Goal: Task Accomplishment & Management: Complete application form

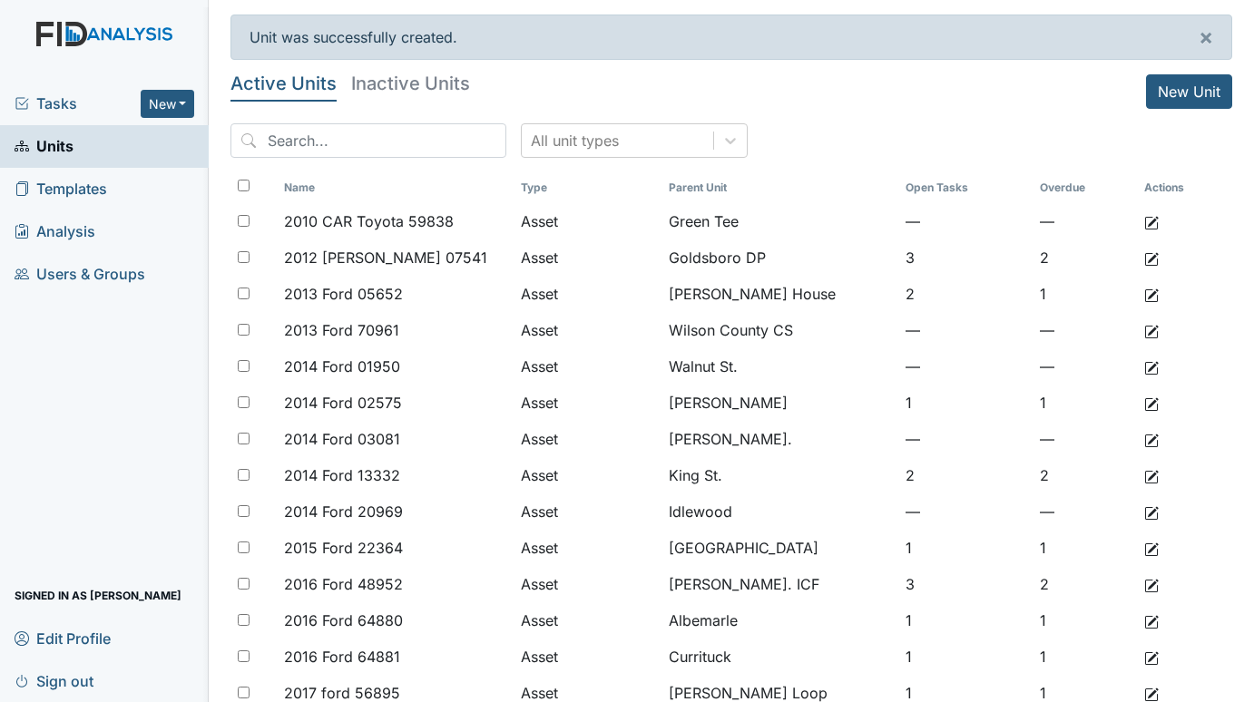
click at [64, 106] on span "Tasks" at bounding box center [78, 104] width 126 height 22
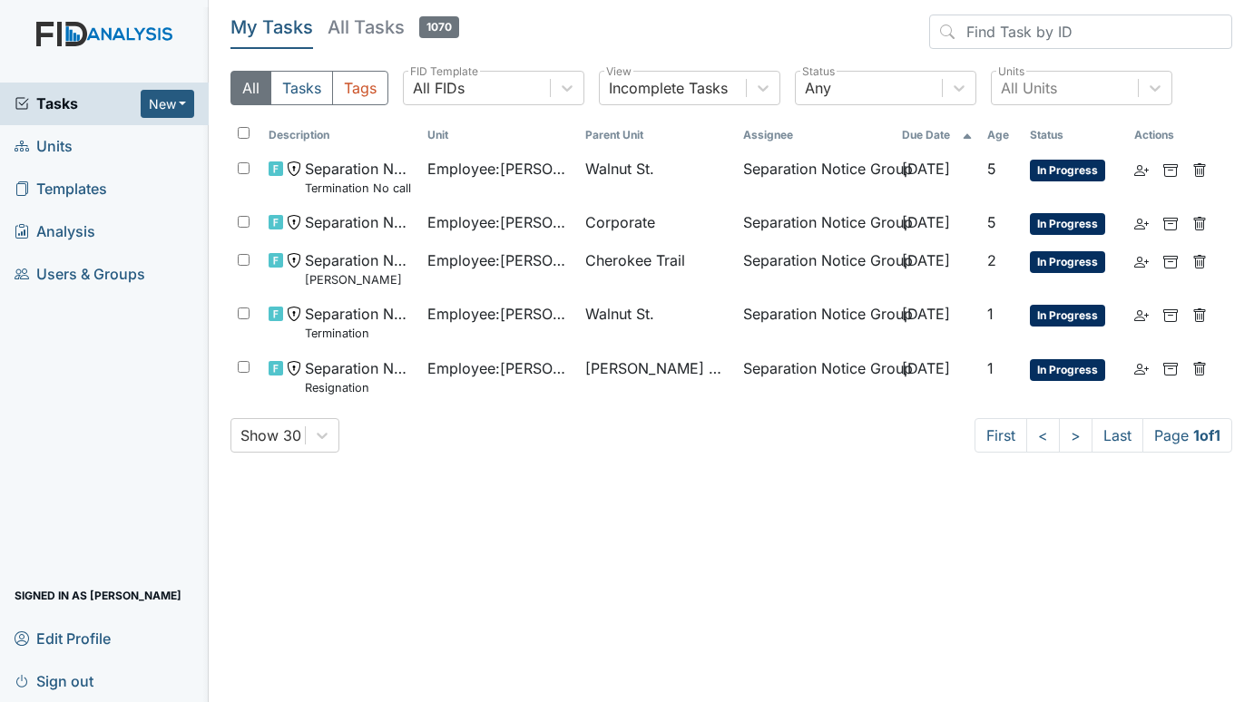
click at [58, 138] on span "Units" at bounding box center [44, 146] width 58 height 28
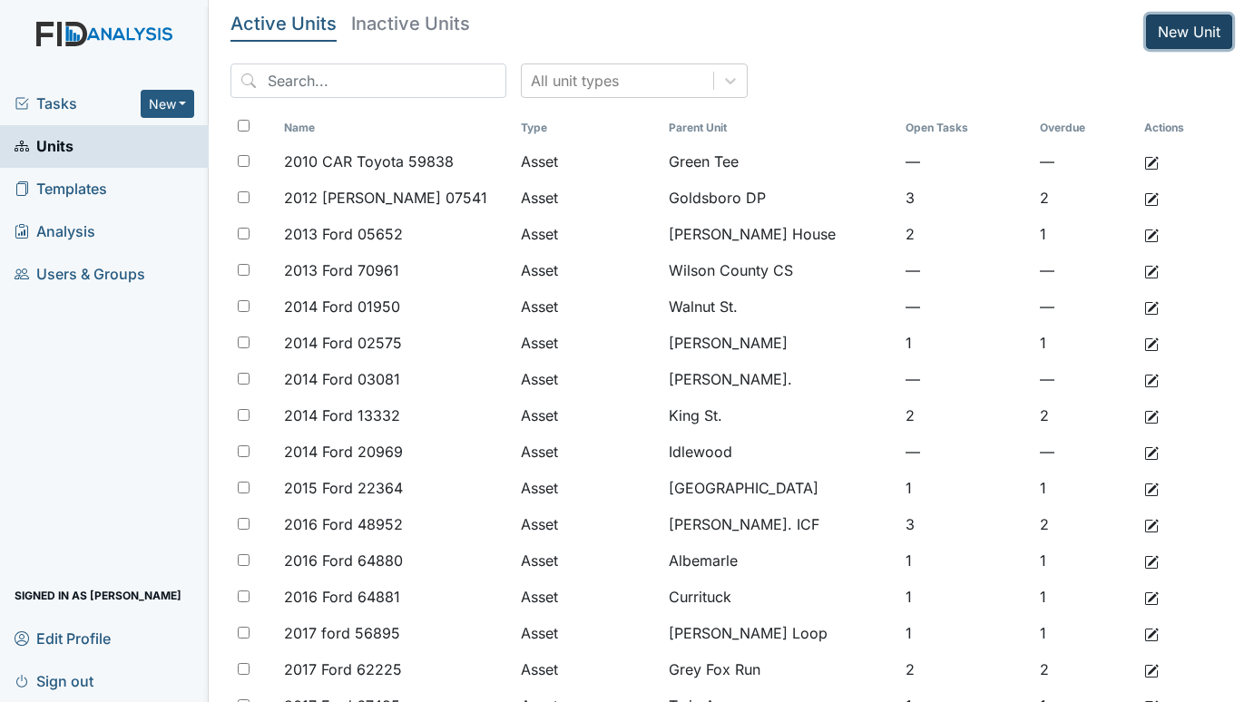
click at [1161, 32] on link "New Unit" at bounding box center [1189, 32] width 86 height 34
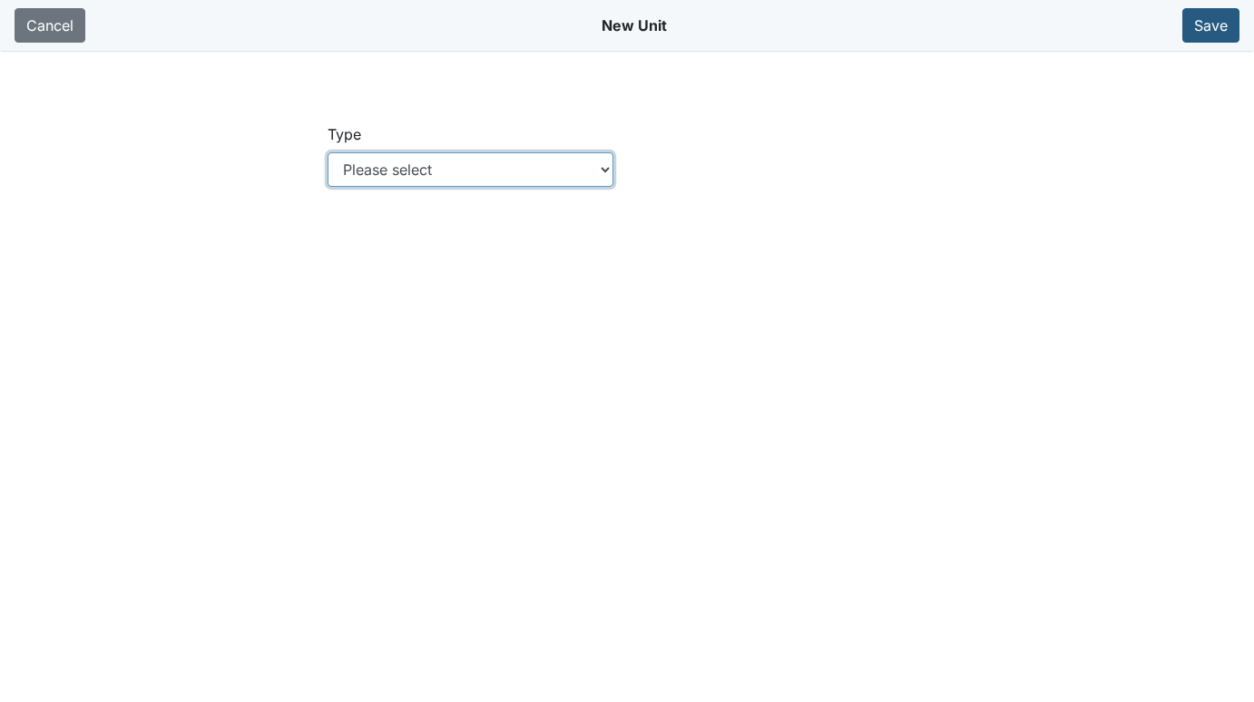
click at [603, 167] on select "Please select Location Location: Employee Location: Consumer Location: Asset Lo…" at bounding box center [470, 169] width 287 height 34
select select "c73a534c-0e54-49e9-a002-c9fa01df8b69"
click at [327, 152] on select "Please select Location Location: Employee Location: Consumer Location: Asset Lo…" at bounding box center [470, 169] width 287 height 34
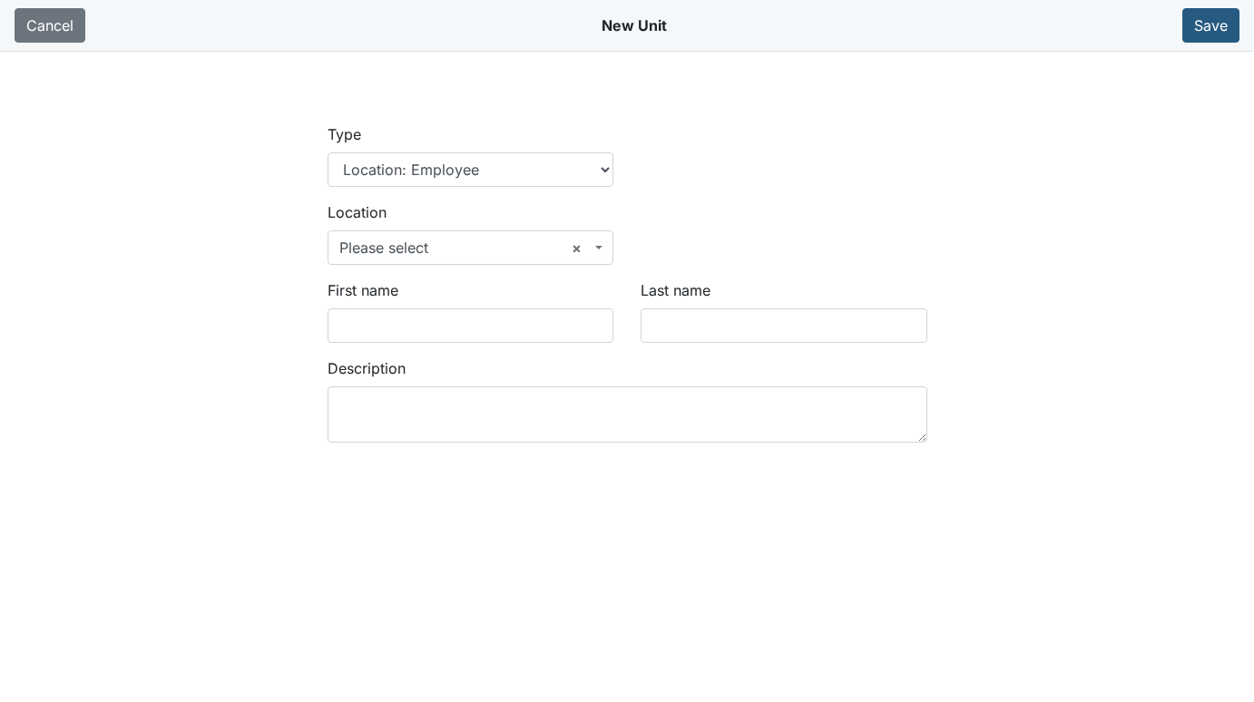
click at [604, 244] on span "× Please select" at bounding box center [470, 247] width 287 height 34
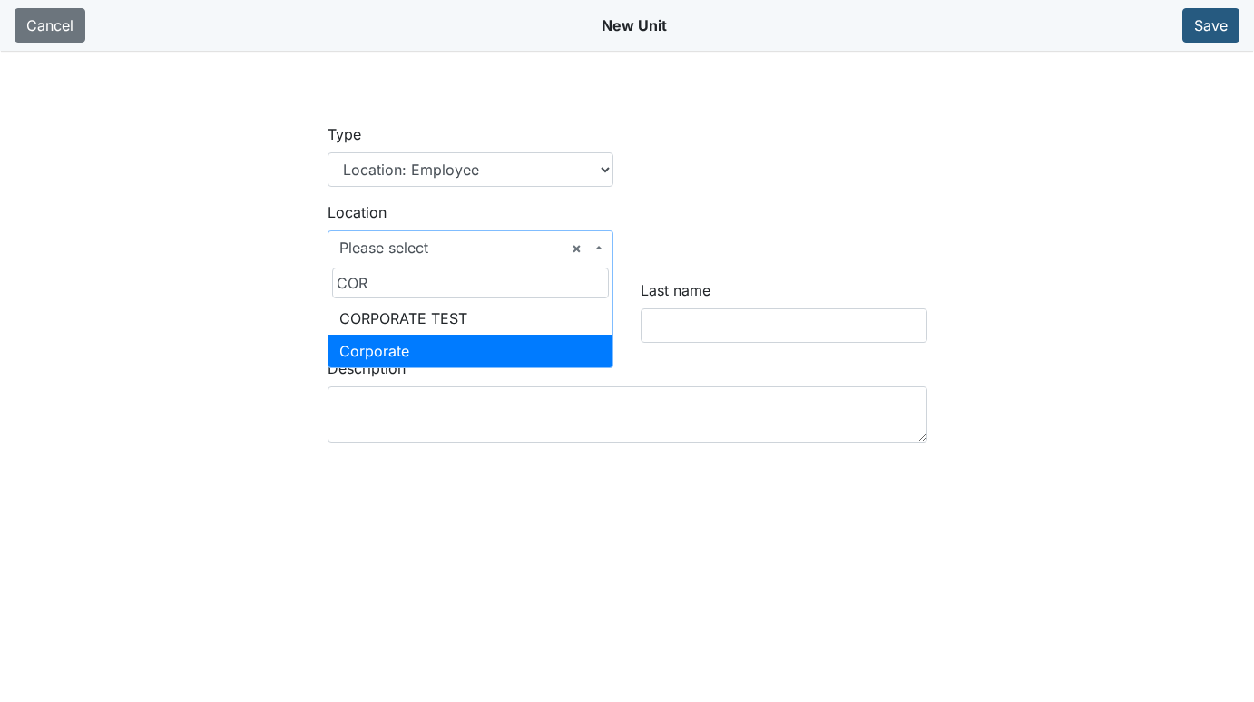
type input "COR"
select select "50151598-6e47-4242-9844-64dba40f3d03"
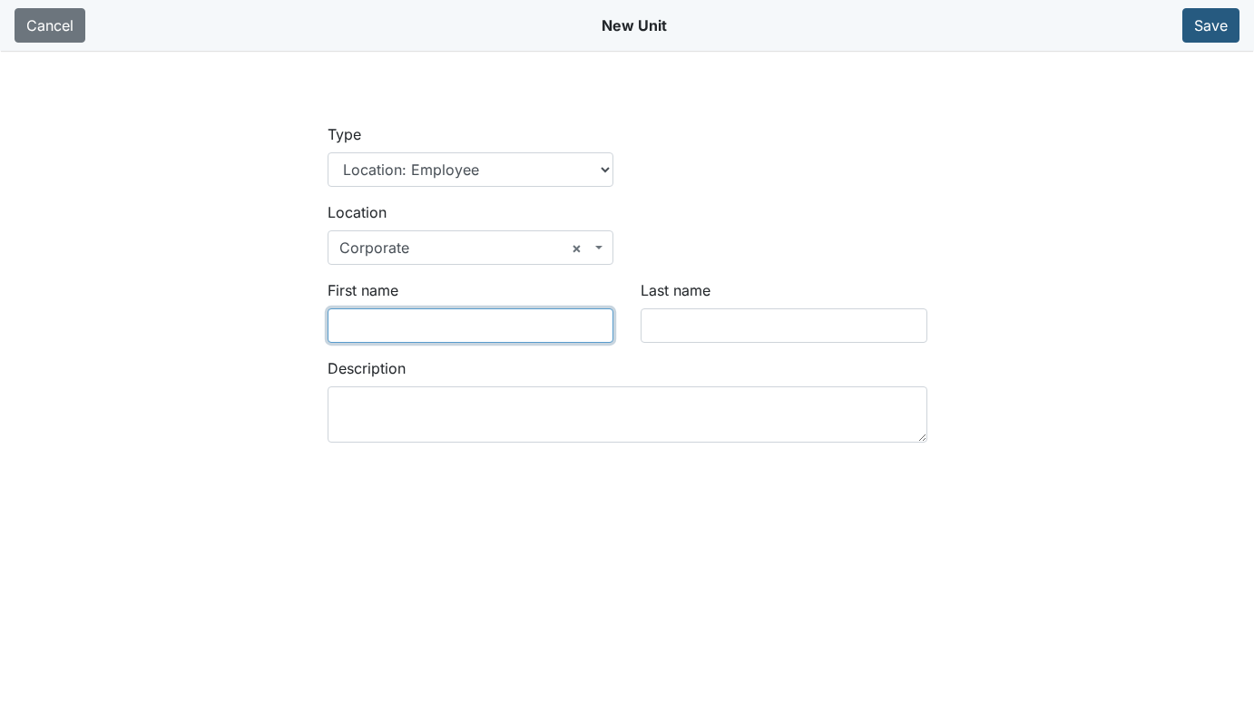
click at [403, 324] on input "First name" at bounding box center [470, 325] width 287 height 34
type input "a"
type input "Arabia"
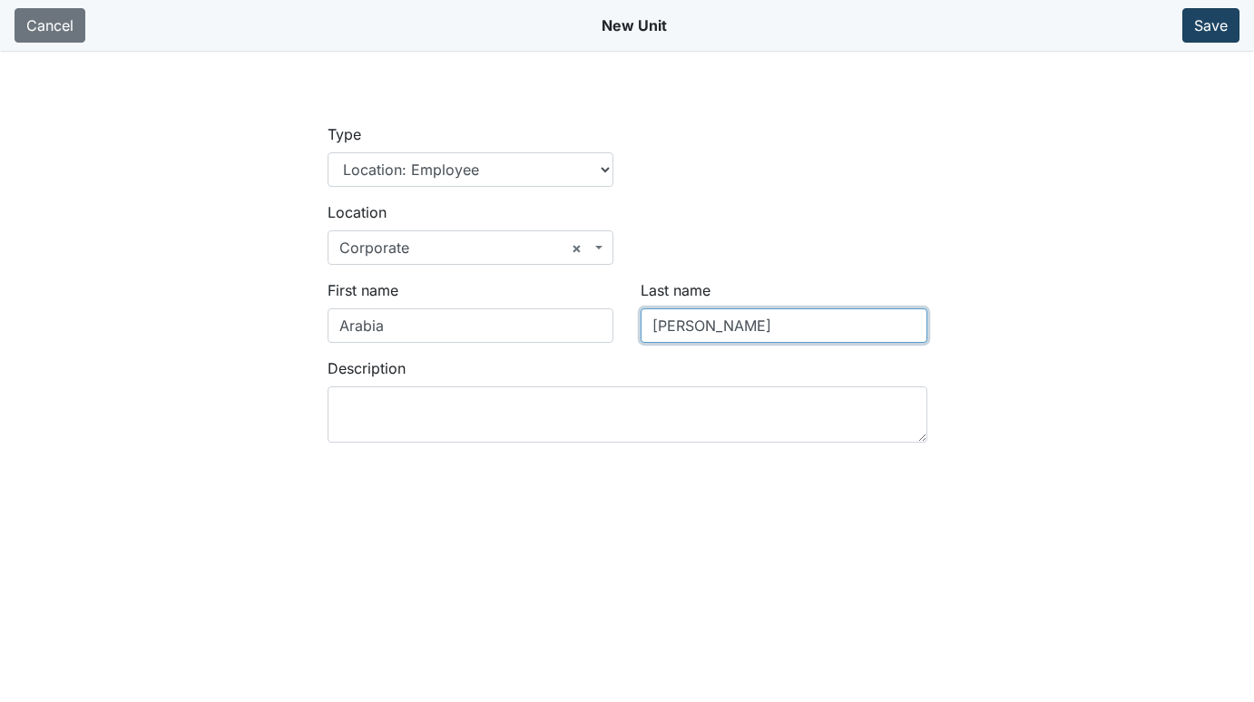
type input "Johnson"
click at [1215, 24] on button "Save" at bounding box center [1210, 25] width 57 height 34
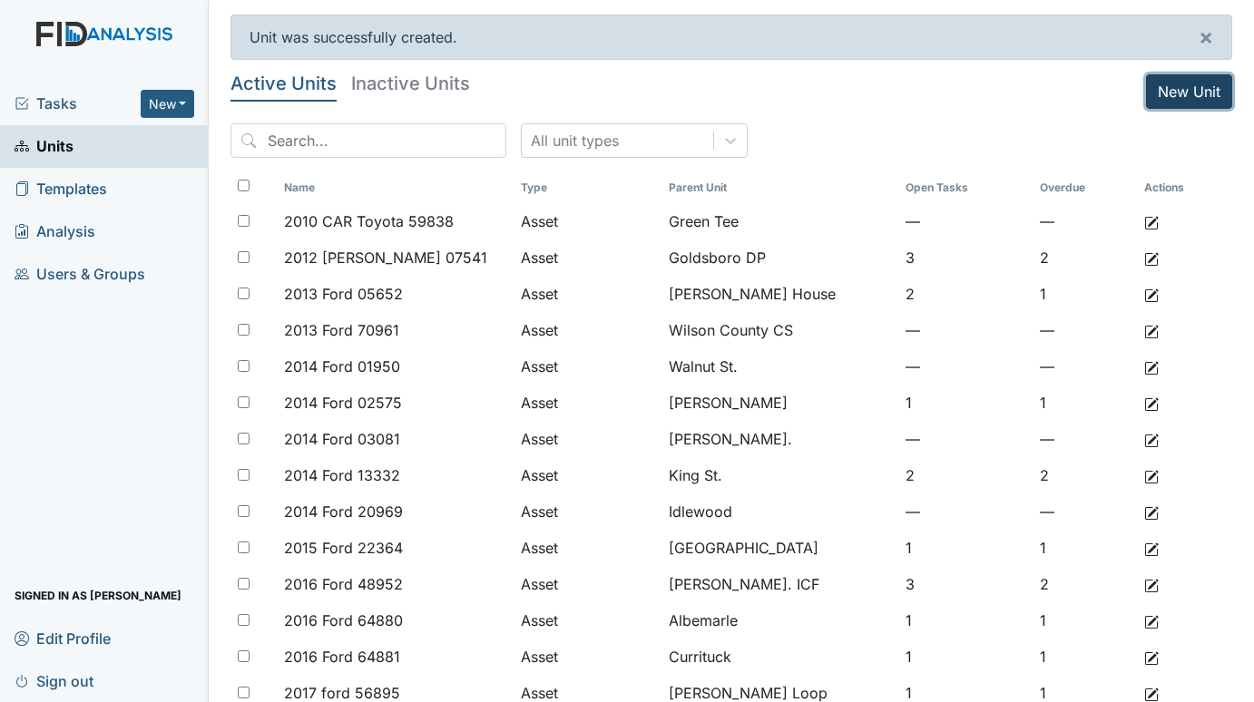
click at [1178, 93] on link "New Unit" at bounding box center [1189, 91] width 86 height 34
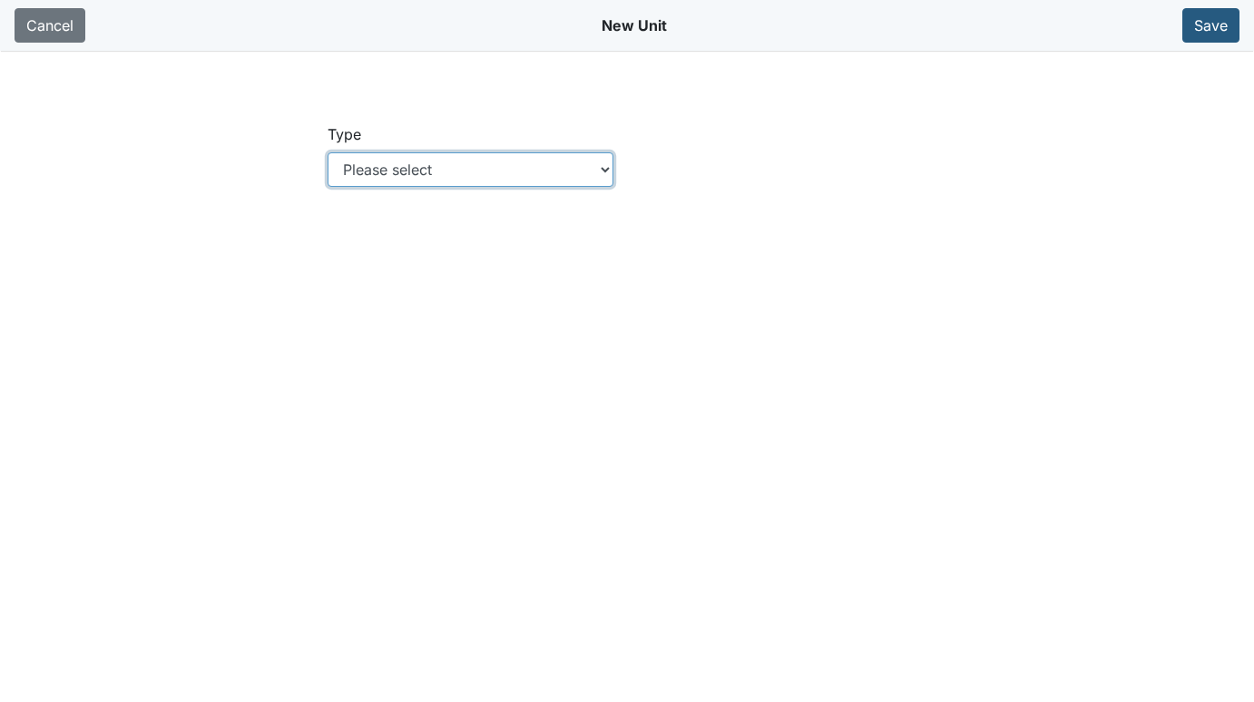
click at [608, 164] on select "Please select Location Location: Employee Location: Consumer Location: Asset Lo…" at bounding box center [470, 169] width 287 height 34
select select "c73a534c-0e54-49e9-a002-c9fa01df8b69"
click at [327, 152] on select "Please select Location Location: Employee Location: Consumer Location: Asset Lo…" at bounding box center [470, 169] width 287 height 34
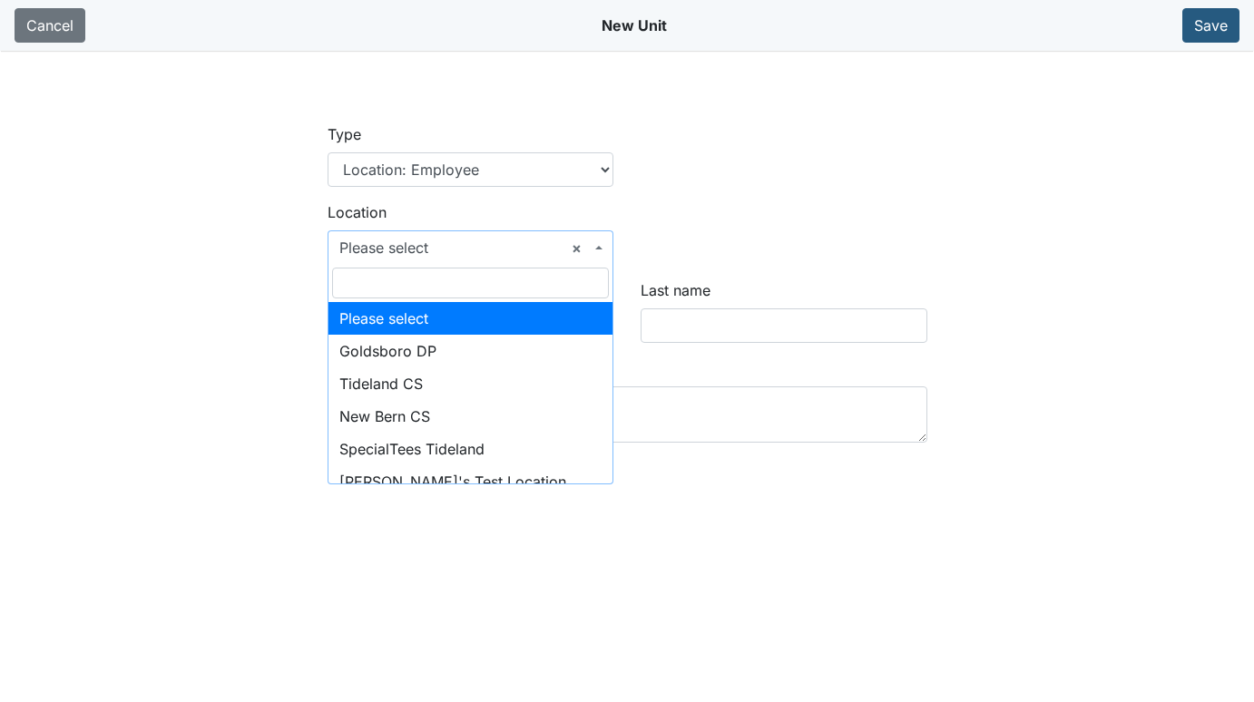
click at [594, 247] on span "× Please select" at bounding box center [470, 247] width 287 height 34
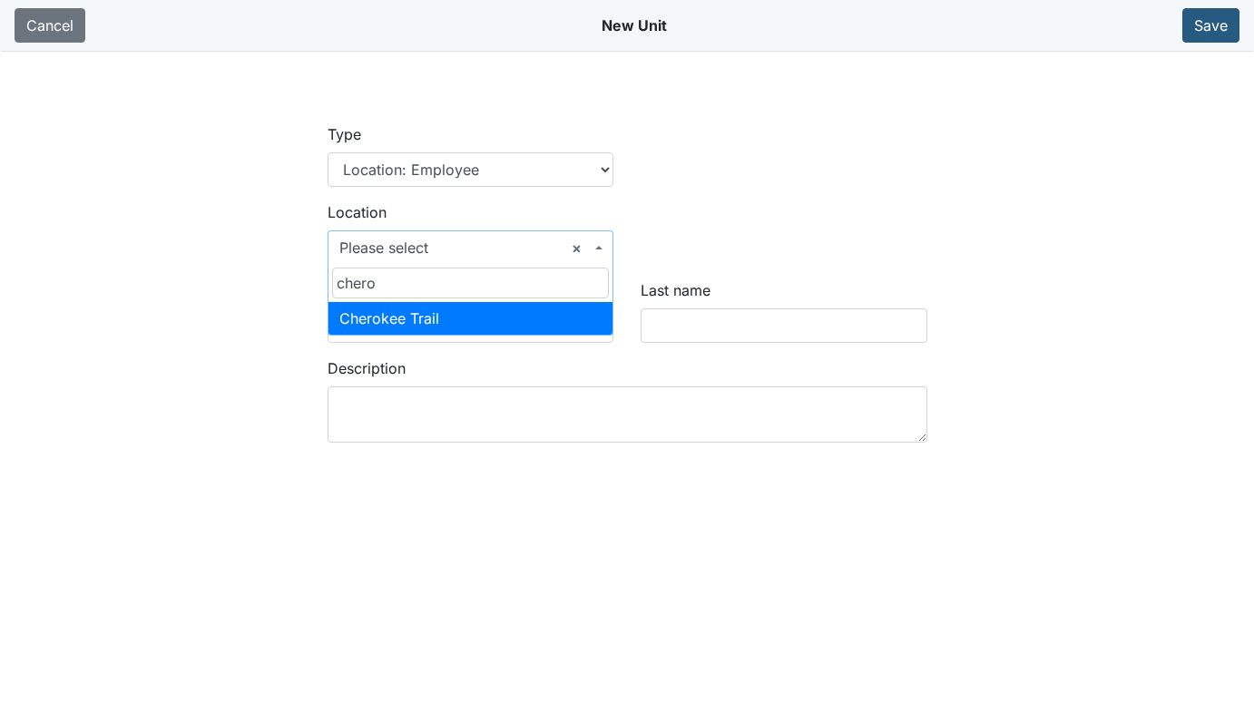
type input "chero"
select select "2ad6e659-27e5-42ce-89cc-467fc22a6fff"
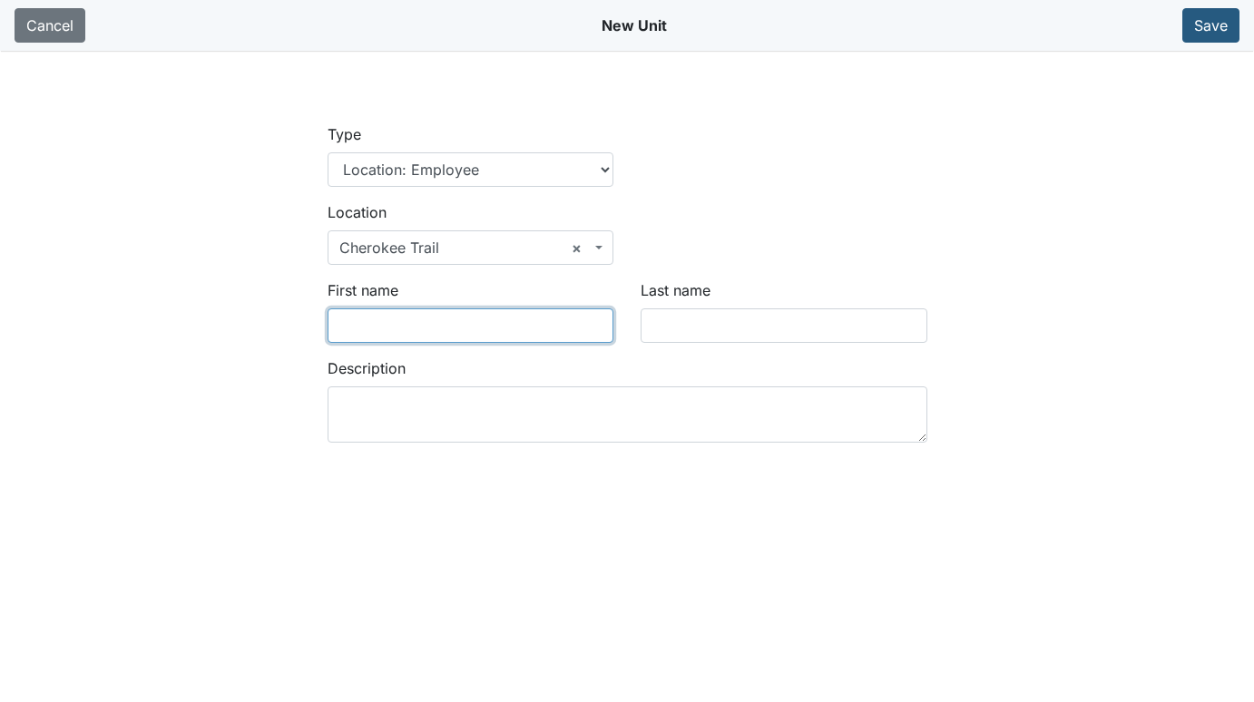
click at [459, 319] on input "First name" at bounding box center [470, 325] width 287 height 34
type input "Vincent"
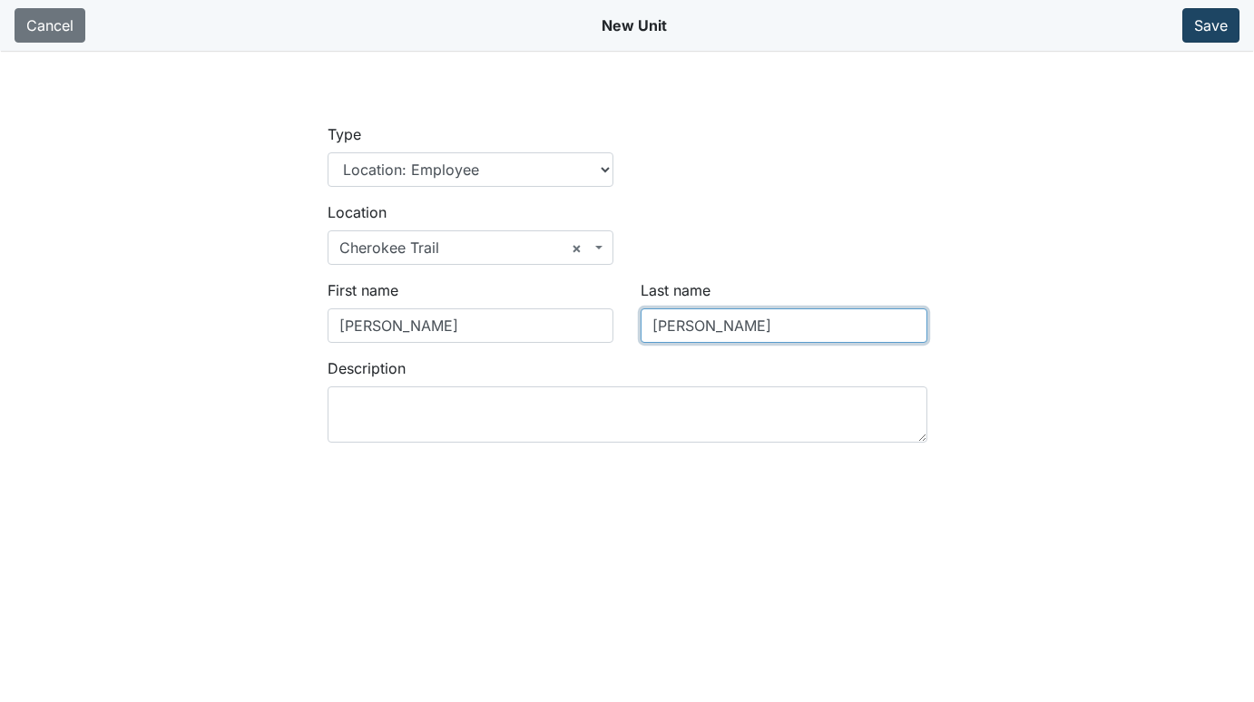
type input "Bryant"
click at [1209, 23] on button "Save" at bounding box center [1210, 25] width 57 height 34
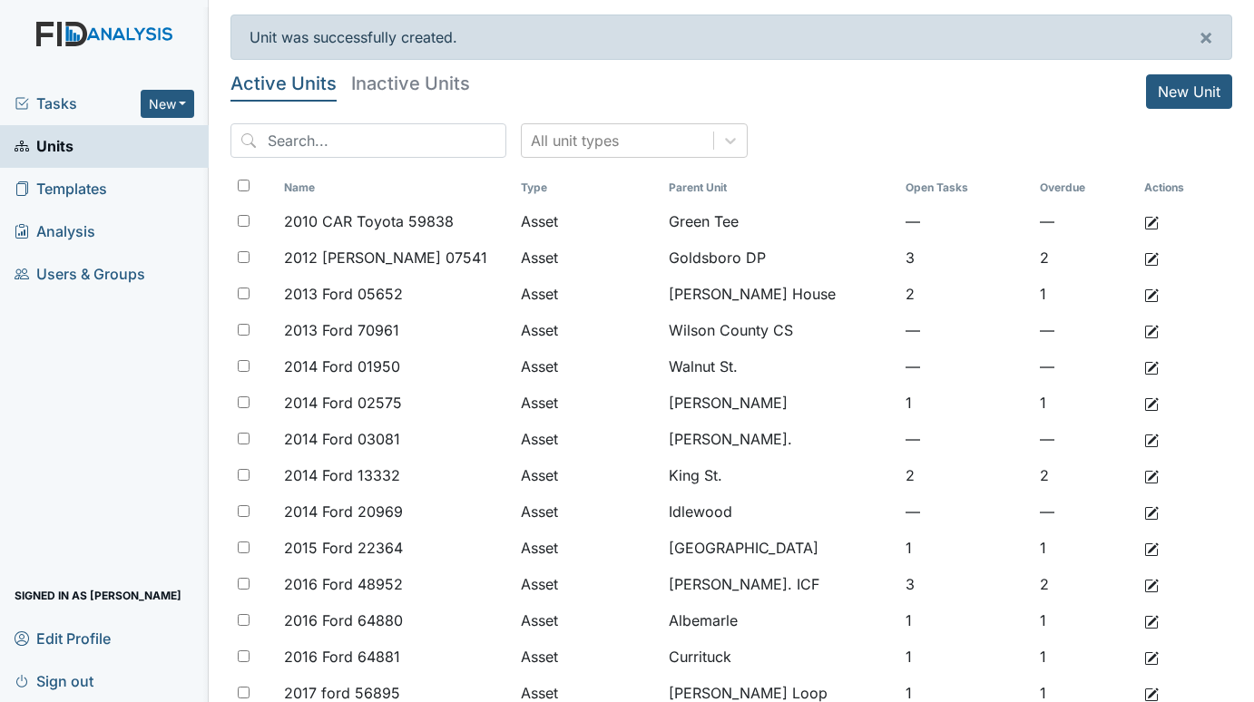
click at [61, 97] on span "Tasks" at bounding box center [78, 104] width 126 height 22
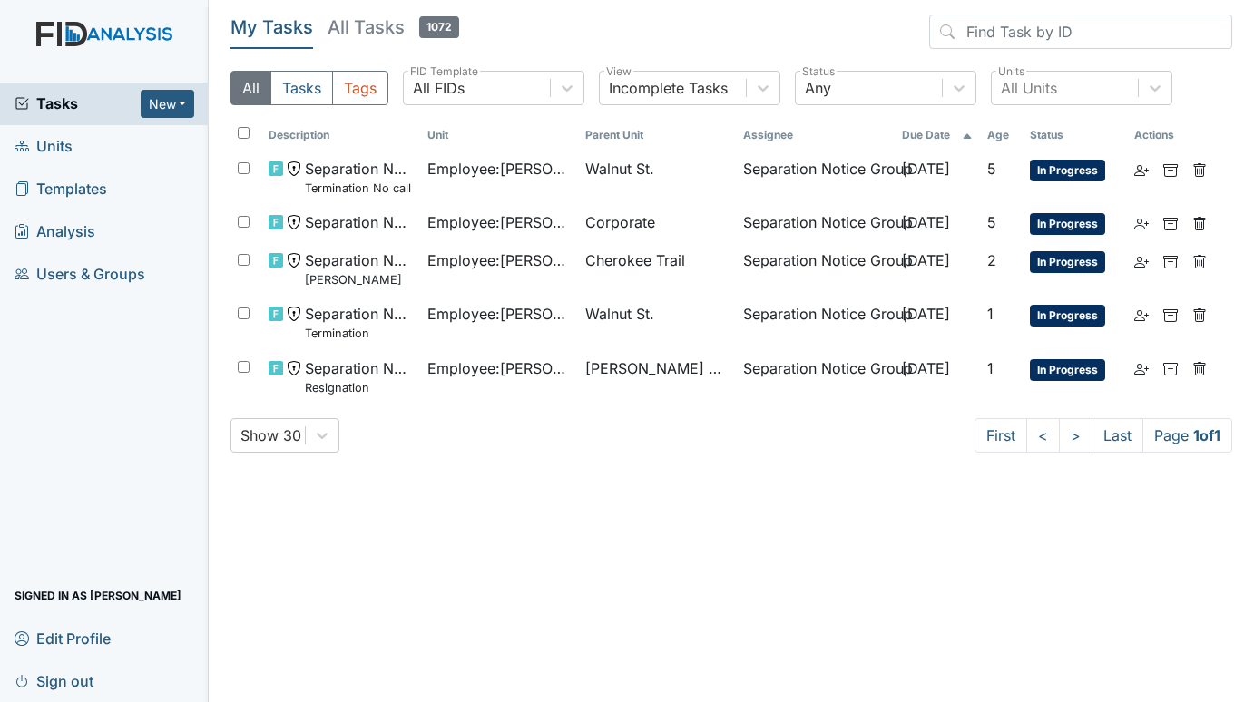
click at [44, 144] on span "Units" at bounding box center [44, 146] width 58 height 28
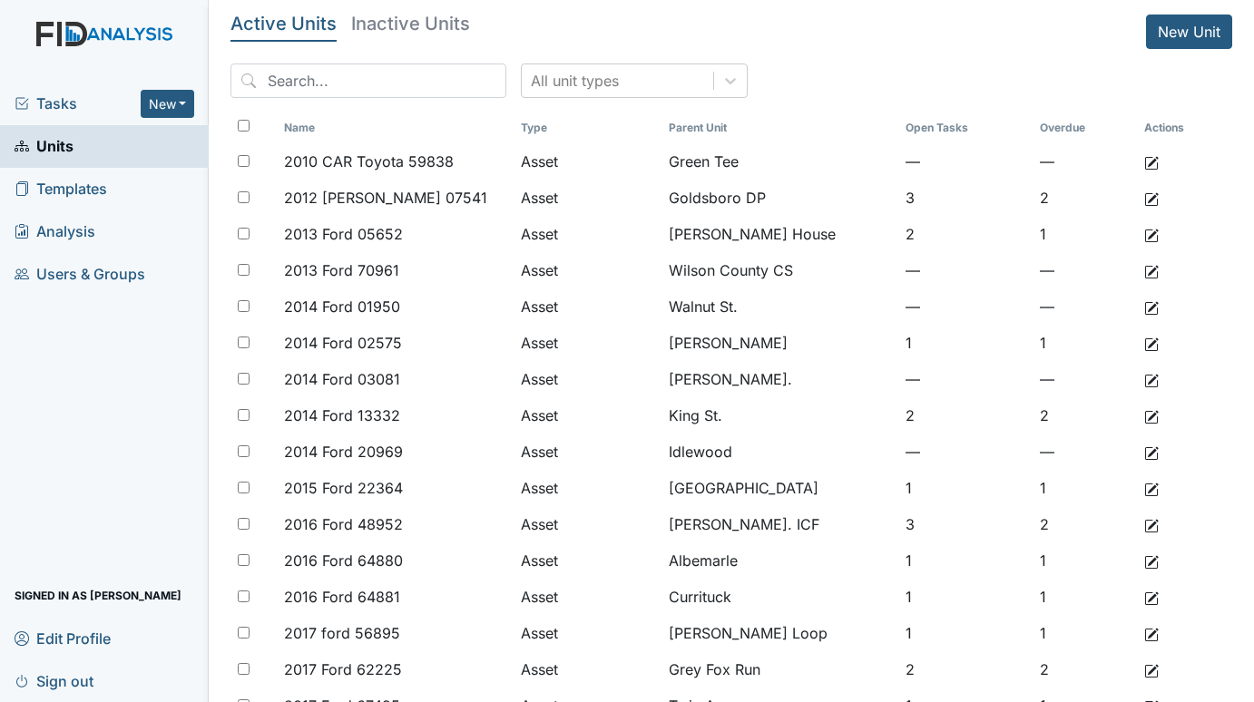
click at [35, 103] on span "Tasks" at bounding box center [78, 104] width 126 height 22
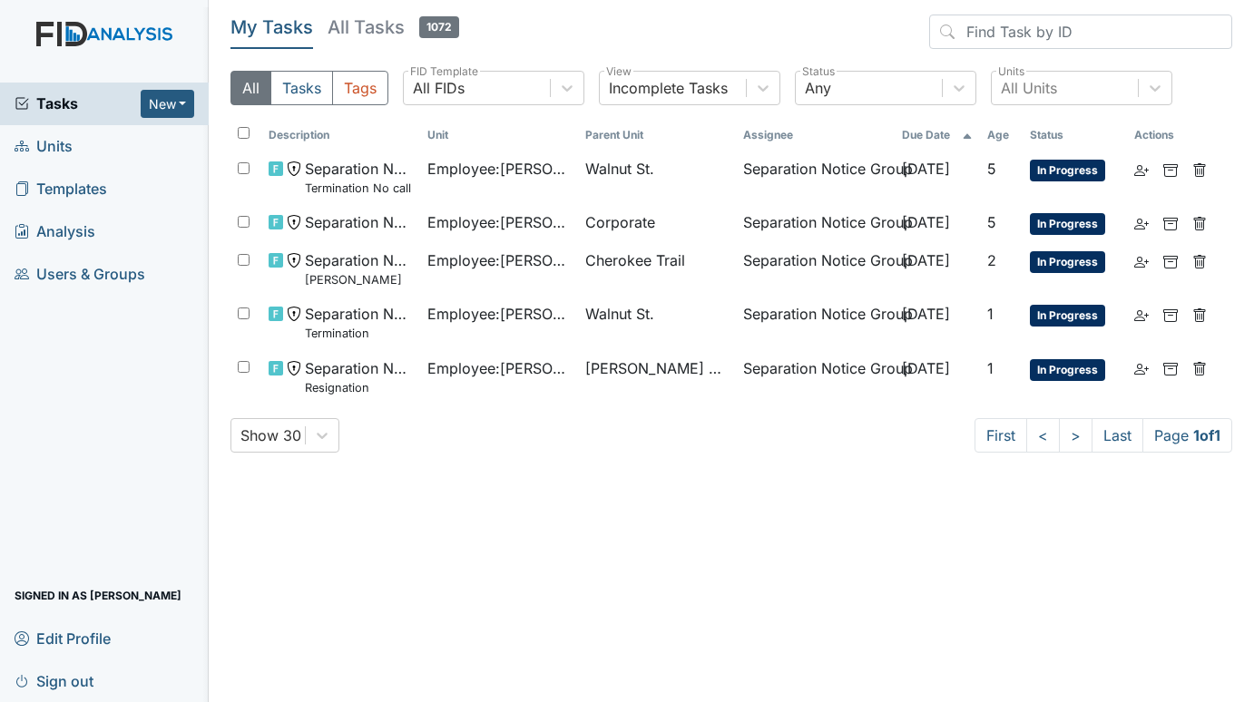
click at [56, 148] on span "Units" at bounding box center [44, 146] width 58 height 28
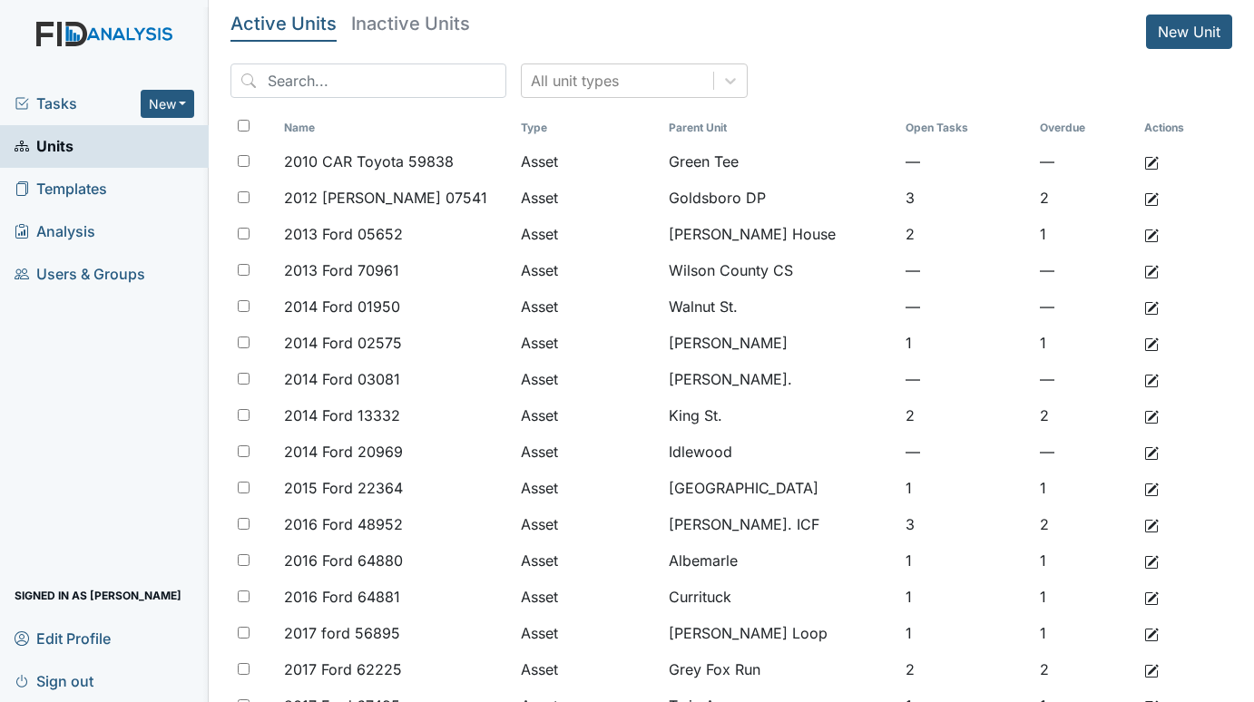
click at [66, 95] on span "Tasks" at bounding box center [78, 104] width 126 height 22
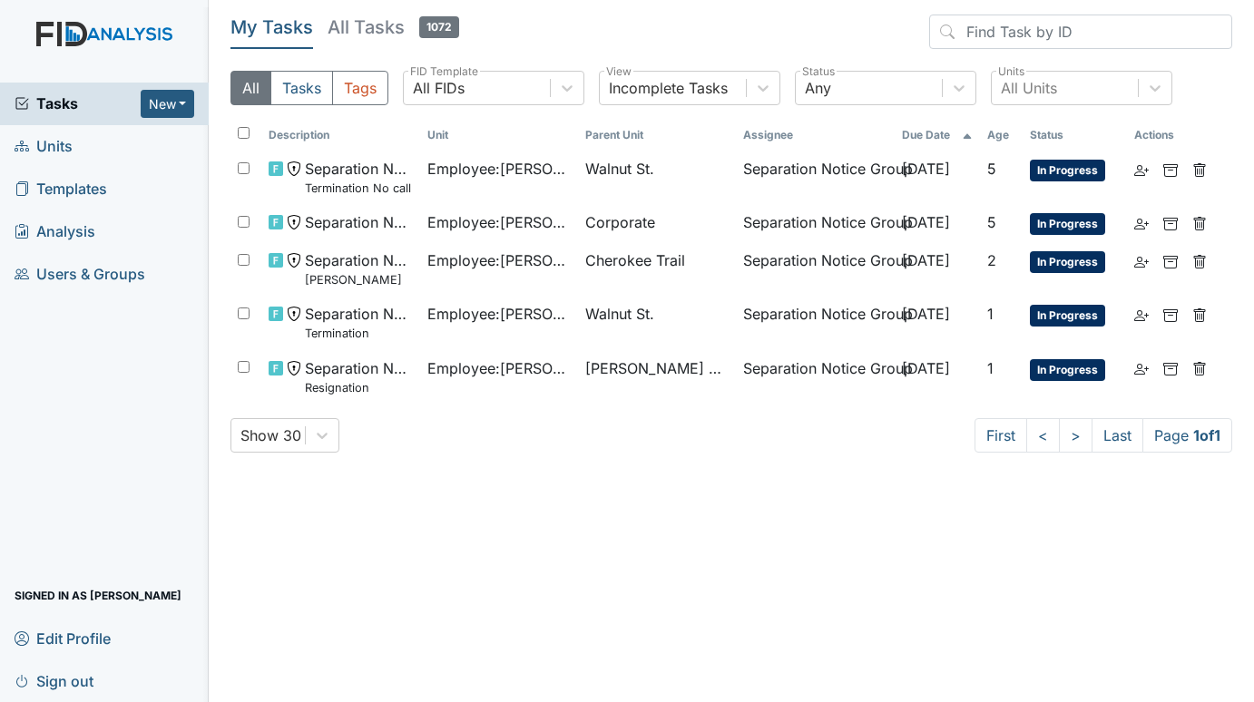
click at [43, 141] on span "Units" at bounding box center [44, 146] width 58 height 28
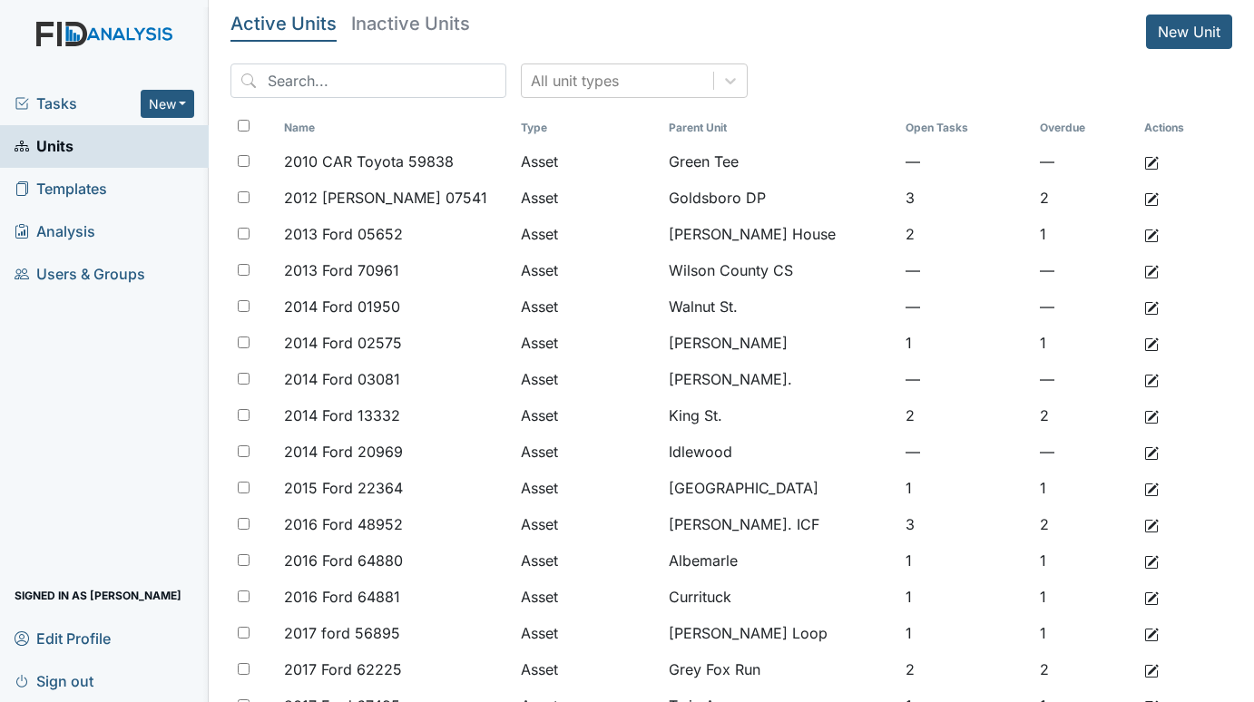
click at [53, 101] on span "Tasks" at bounding box center [78, 104] width 126 height 22
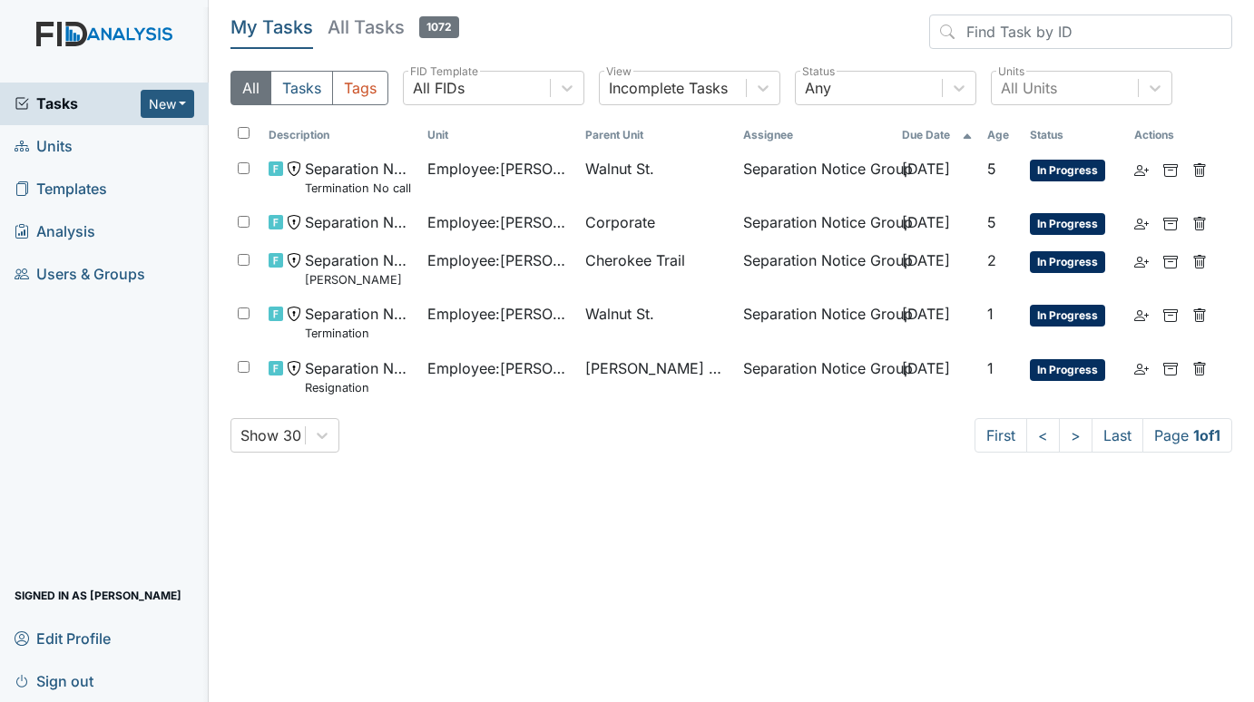
click at [57, 133] on span "Units" at bounding box center [44, 146] width 58 height 28
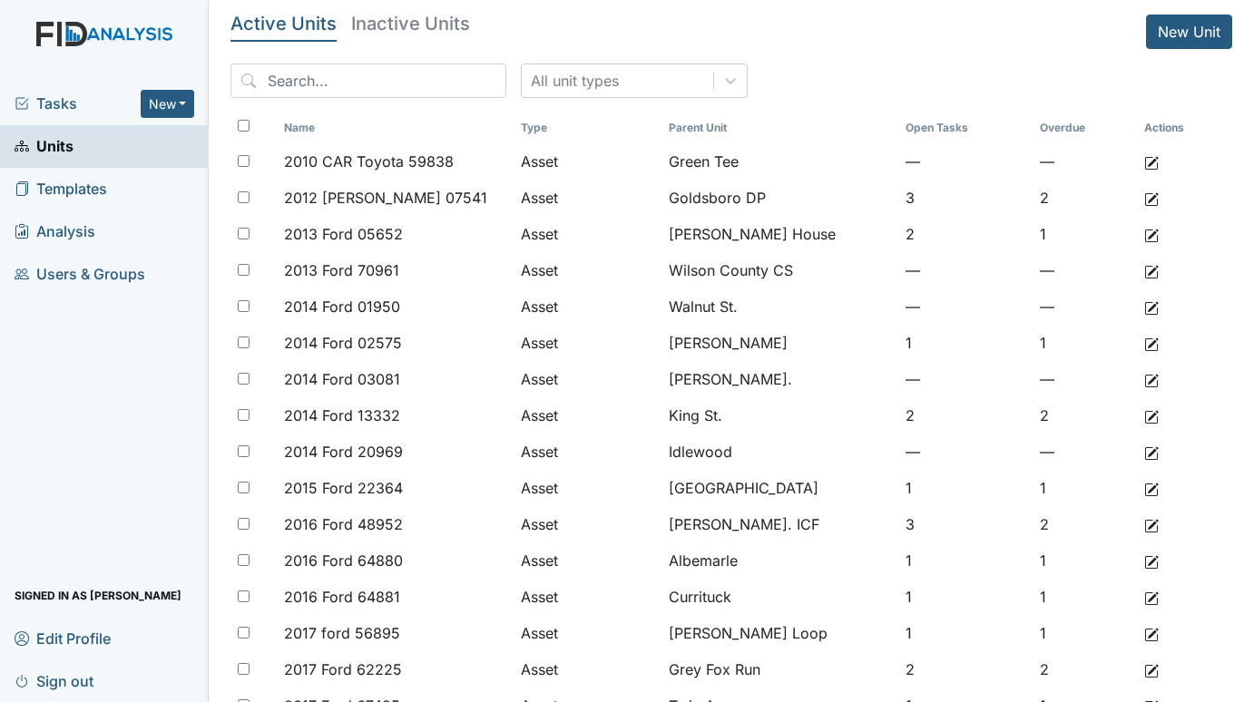
click at [75, 98] on span "Tasks" at bounding box center [78, 104] width 126 height 22
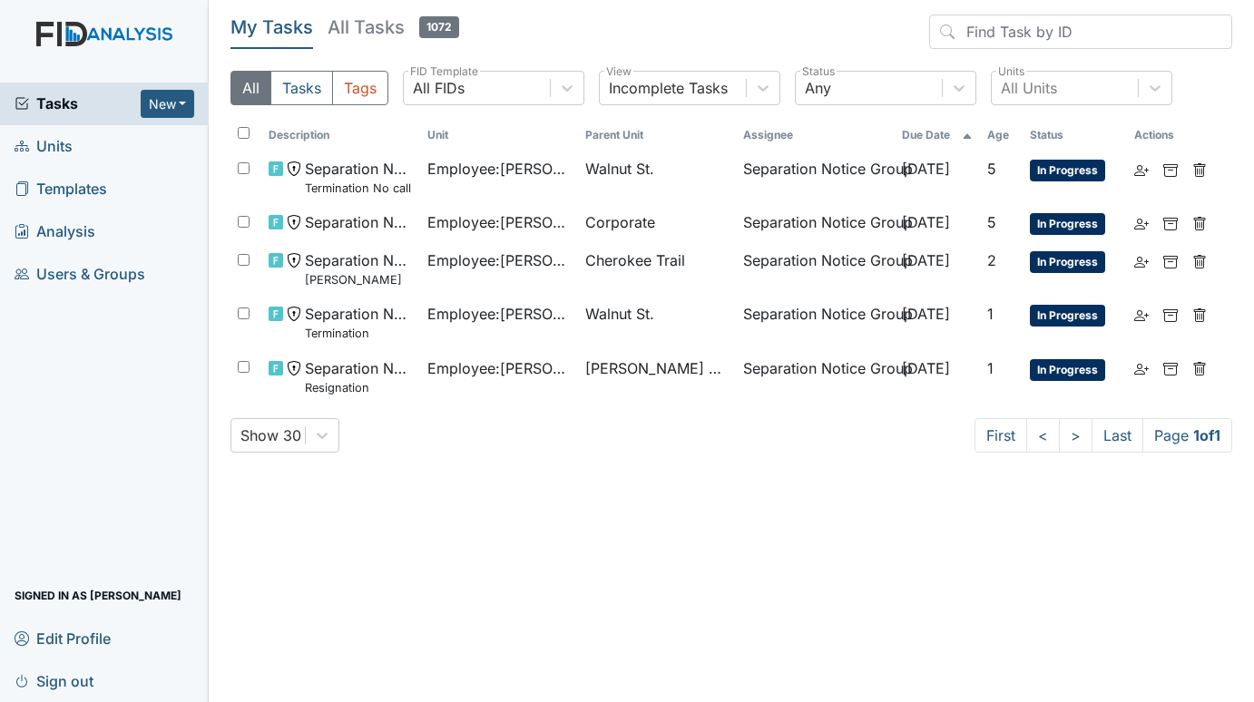
click at [40, 142] on span "Units" at bounding box center [44, 146] width 58 height 28
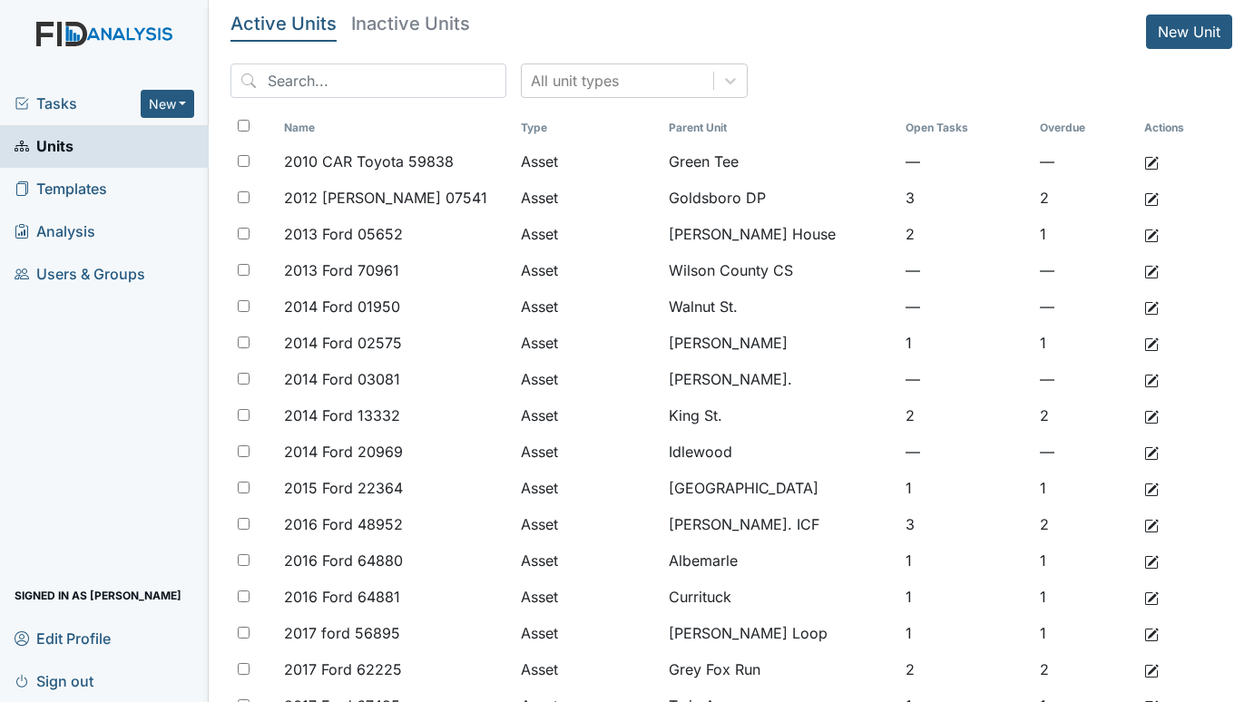
click at [53, 97] on span "Tasks" at bounding box center [78, 104] width 126 height 22
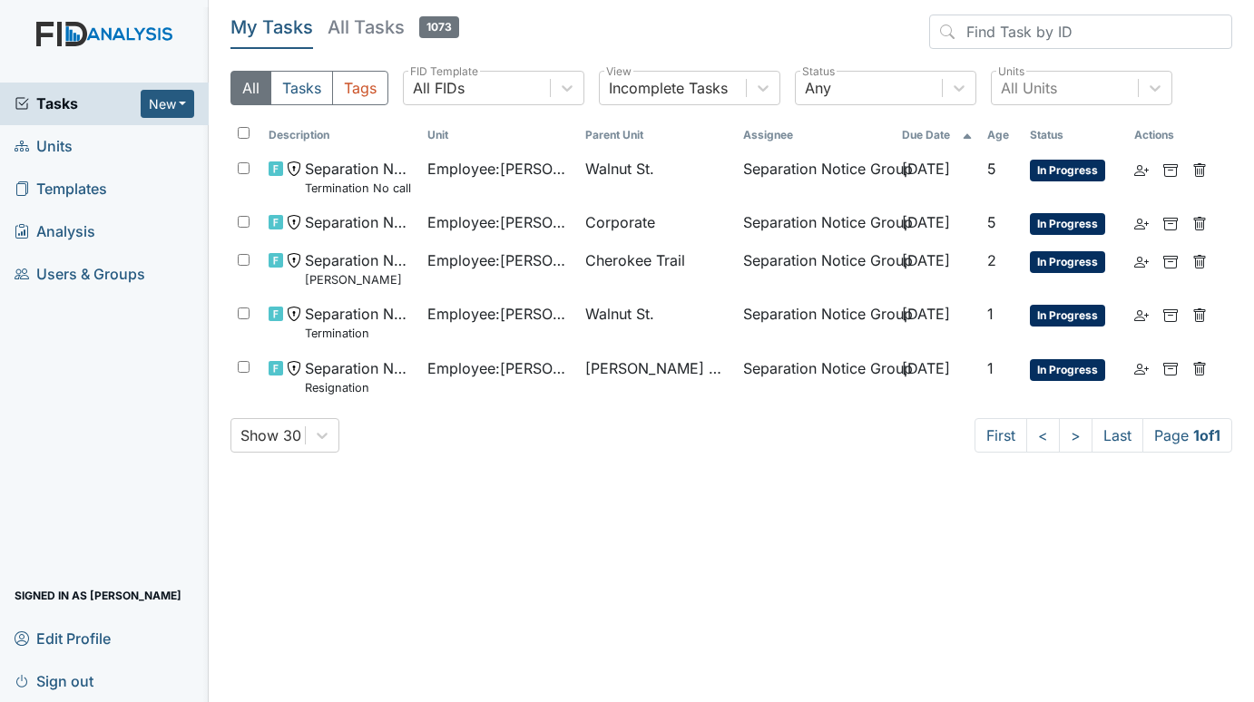
click at [44, 143] on span "Units" at bounding box center [44, 146] width 58 height 28
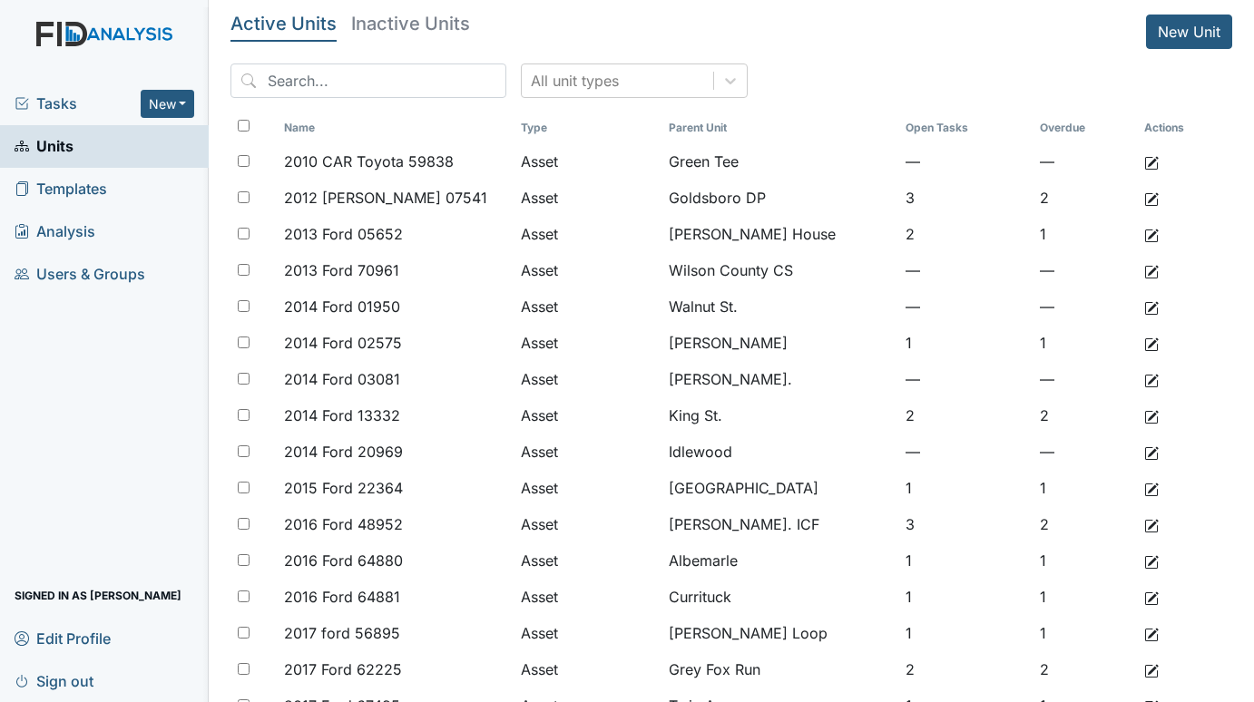
click at [39, 94] on span "Tasks" at bounding box center [78, 104] width 126 height 22
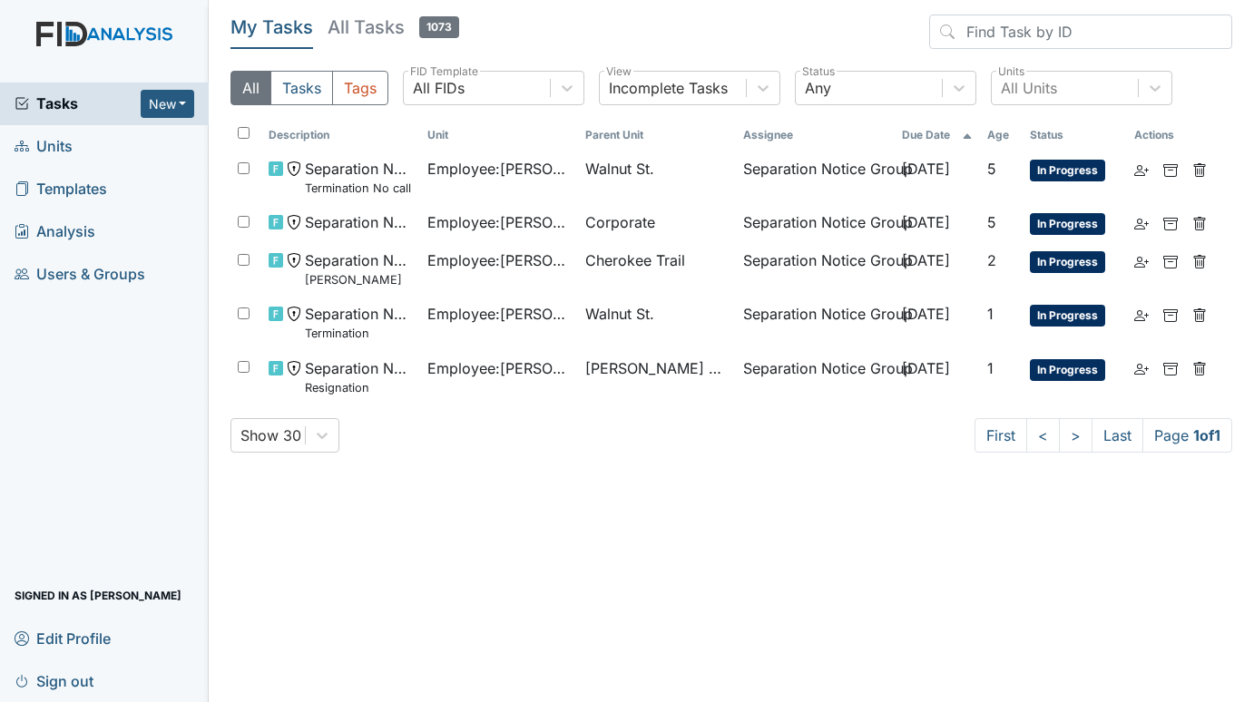
click at [67, 142] on span "Units" at bounding box center [44, 146] width 58 height 28
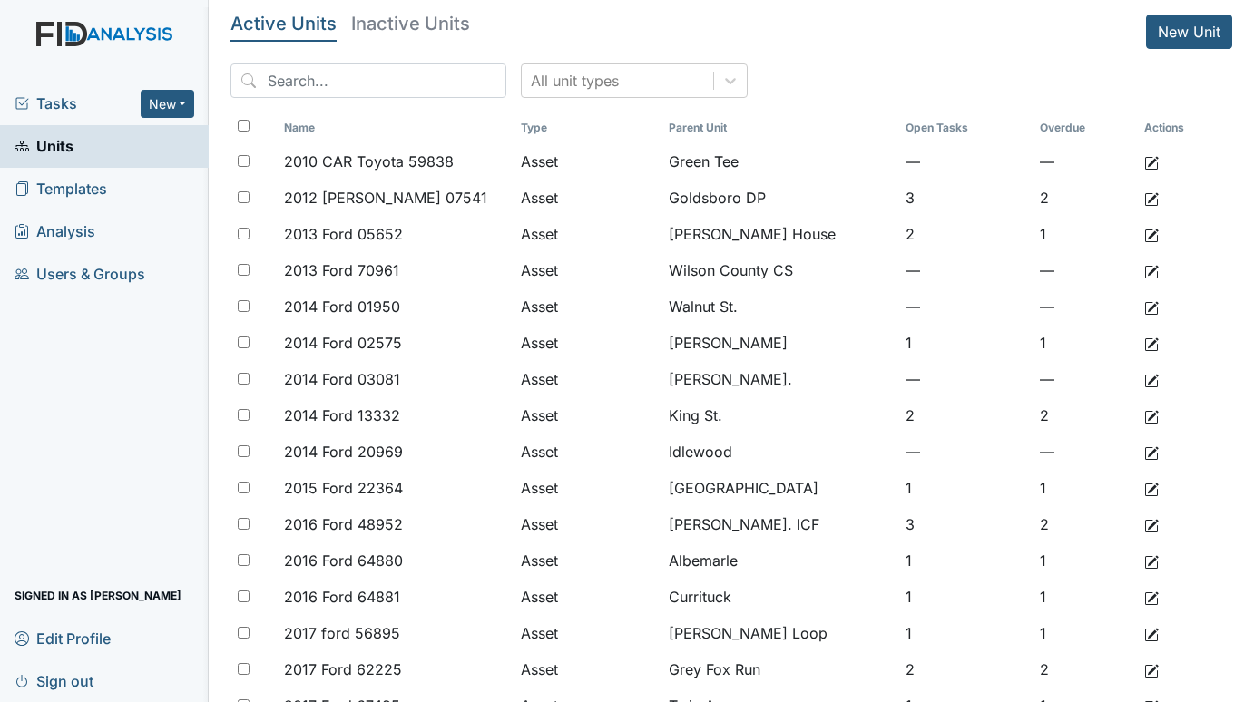
click at [63, 102] on span "Tasks" at bounding box center [78, 104] width 126 height 22
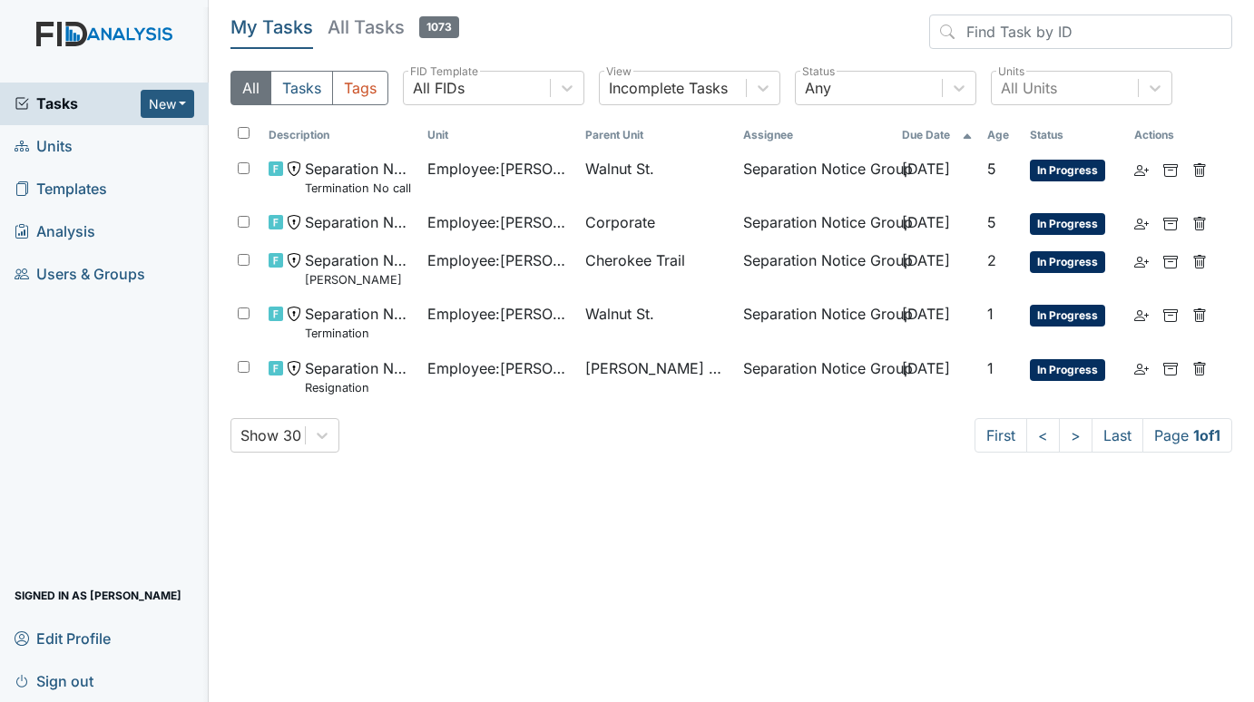
click at [69, 142] on span "Units" at bounding box center [44, 146] width 58 height 28
